Goal: Information Seeking & Learning: Learn about a topic

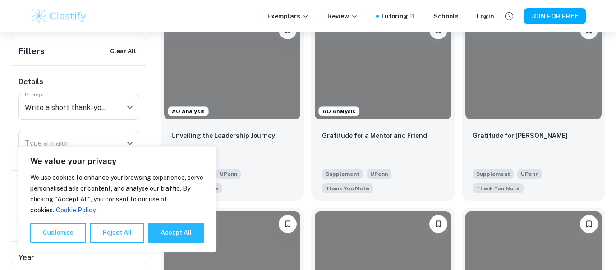
scroll to position [240, 0]
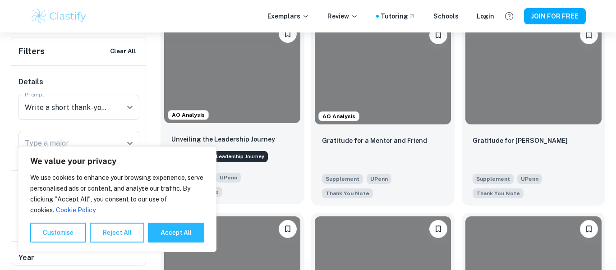
click at [255, 139] on p "Unveiling the Leadership Journey" at bounding box center [223, 139] width 104 height 10
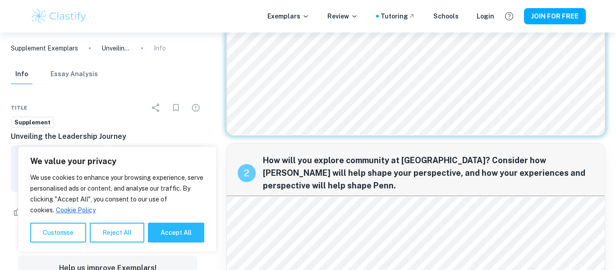
scroll to position [203, 0]
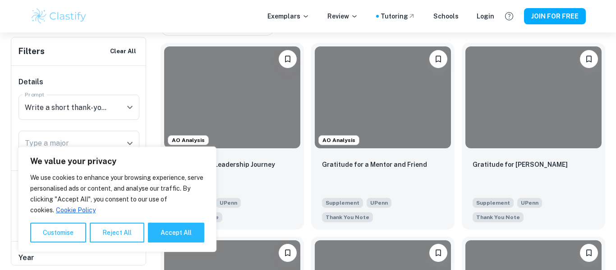
scroll to position [218, 0]
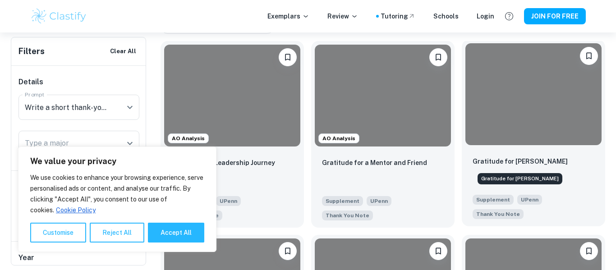
click at [476, 163] on p "Gratitude for [PERSON_NAME]" at bounding box center [519, 161] width 95 height 10
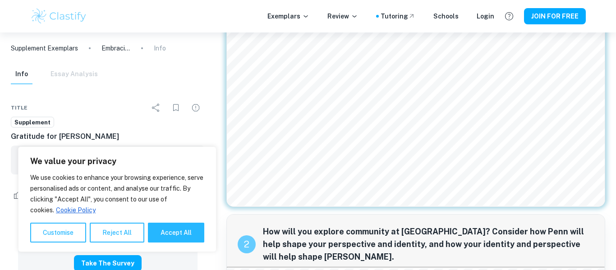
scroll to position [93, 0]
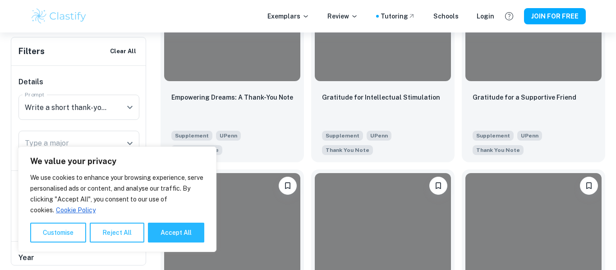
scroll to position [479, 0]
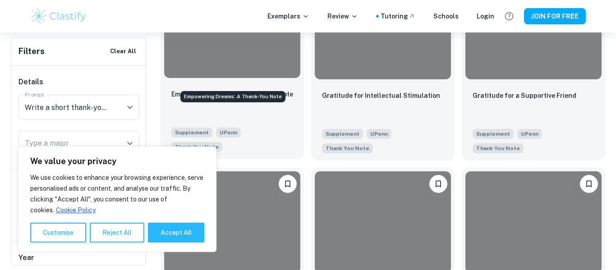
click at [263, 89] on p "Empowering Dreams: A Thank-You Note" at bounding box center [232, 94] width 122 height 10
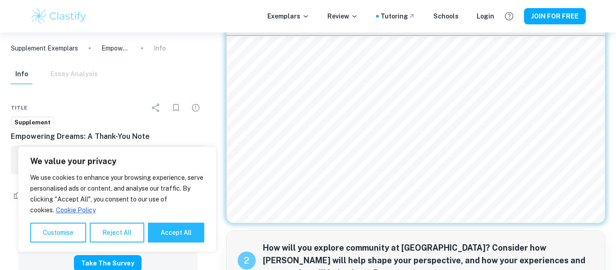
scroll to position [62, 0]
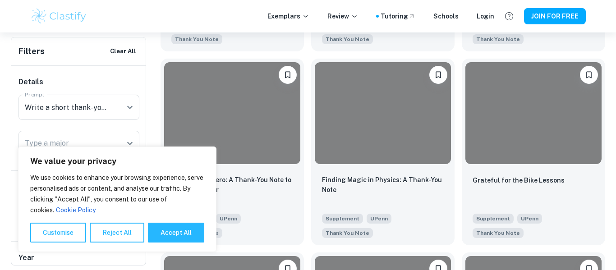
scroll to position [977, 0]
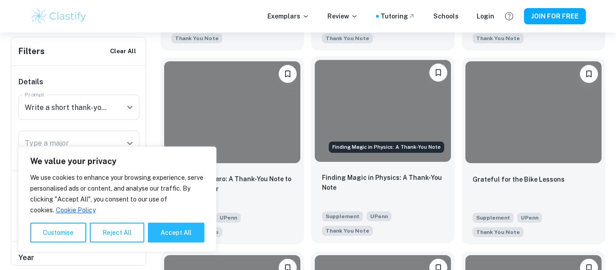
click at [363, 173] on p "Finding Magic in Physics: A Thank-You Note" at bounding box center [383, 183] width 122 height 20
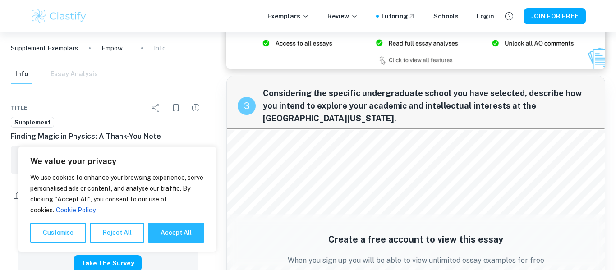
scroll to position [909, 0]
